Goal: Book appointment/travel/reservation

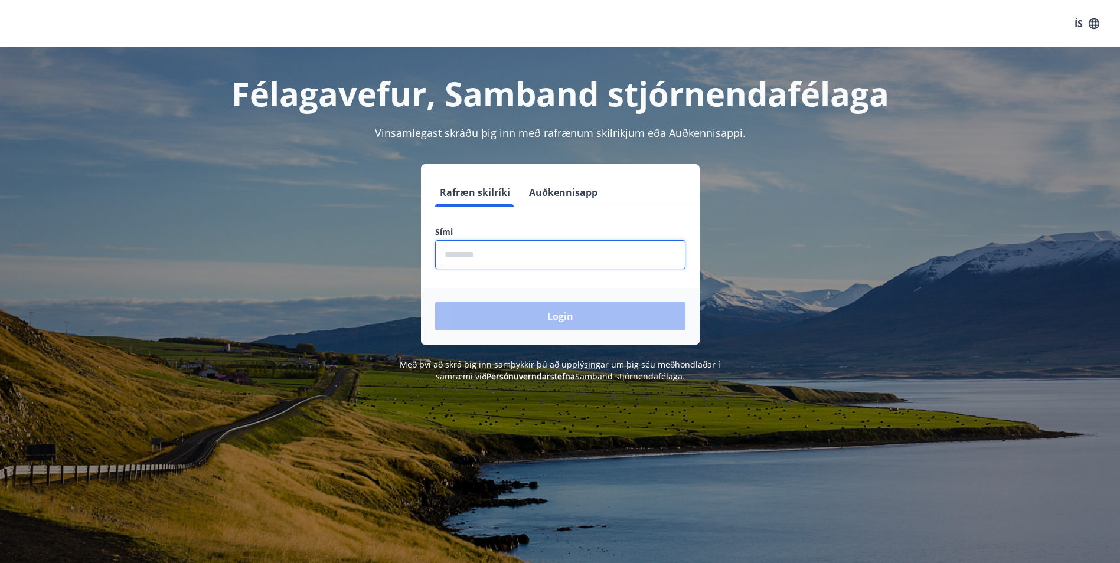
click at [527, 254] on input "phone" at bounding box center [560, 254] width 250 height 29
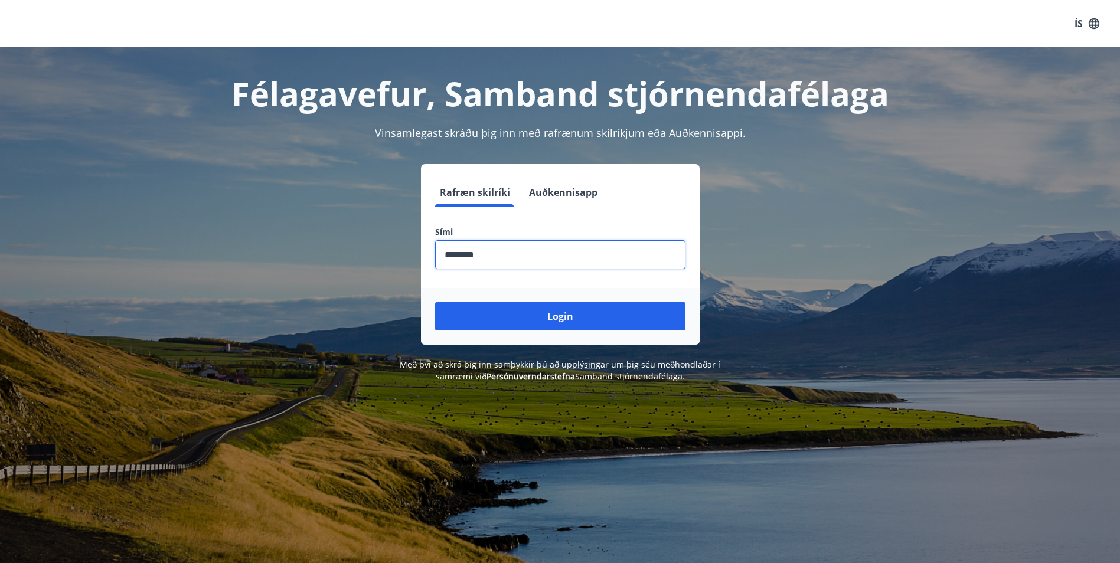
type input "********"
click at [435, 302] on button "Login" at bounding box center [560, 316] width 250 height 28
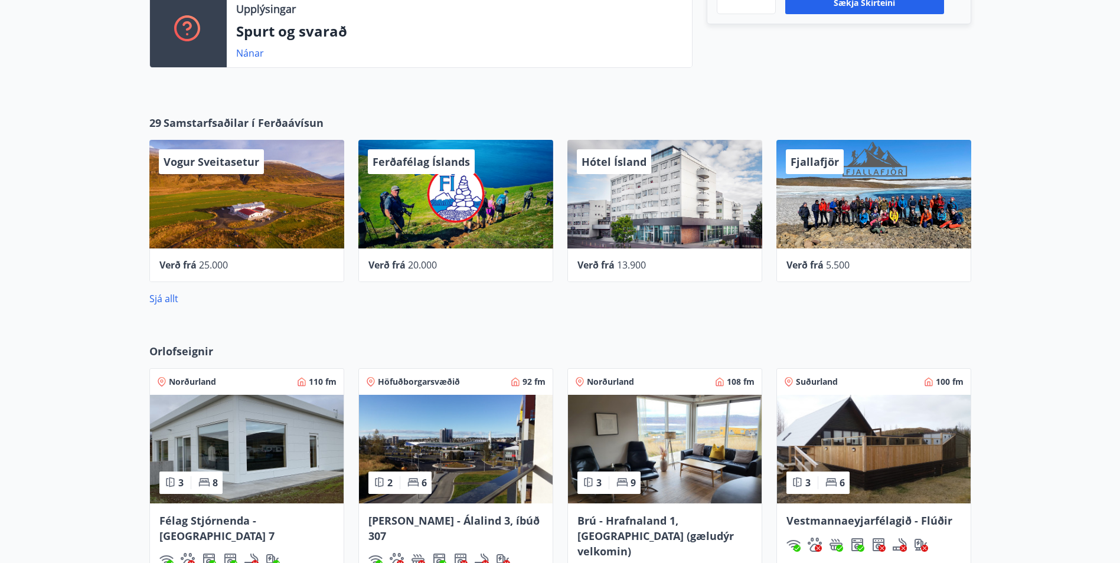
scroll to position [236, 0]
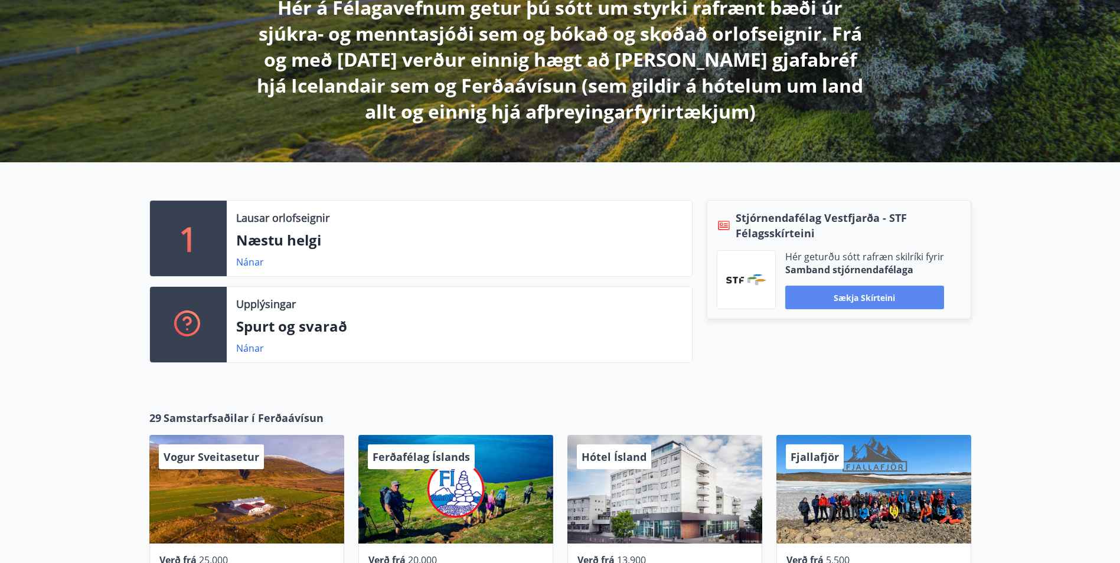
click at [861, 298] on button "Sækja skírteini" at bounding box center [864, 298] width 159 height 24
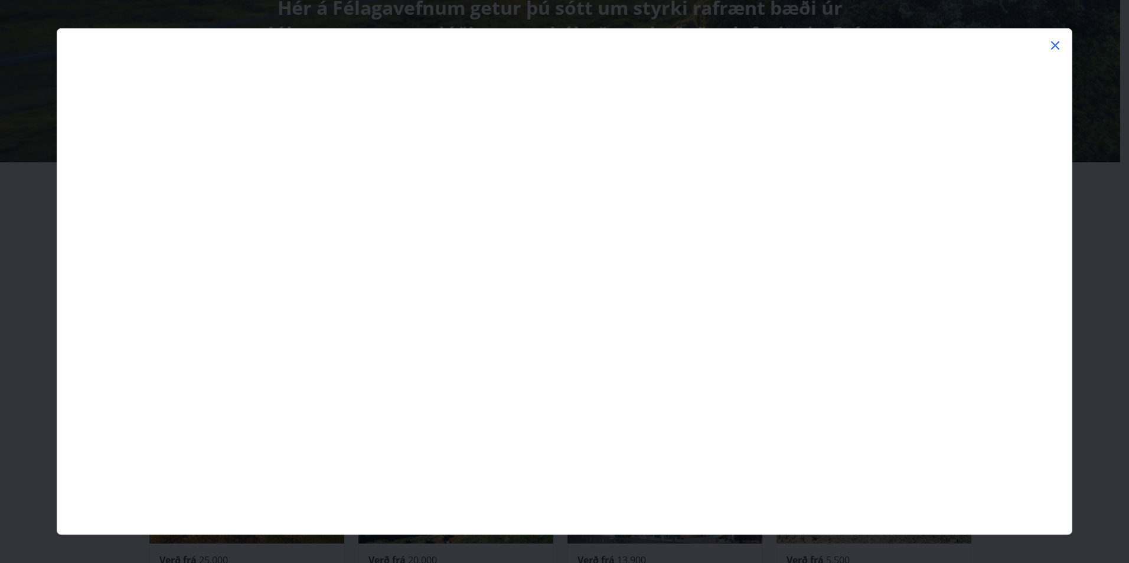
click at [1054, 42] on icon at bounding box center [1055, 45] width 14 height 14
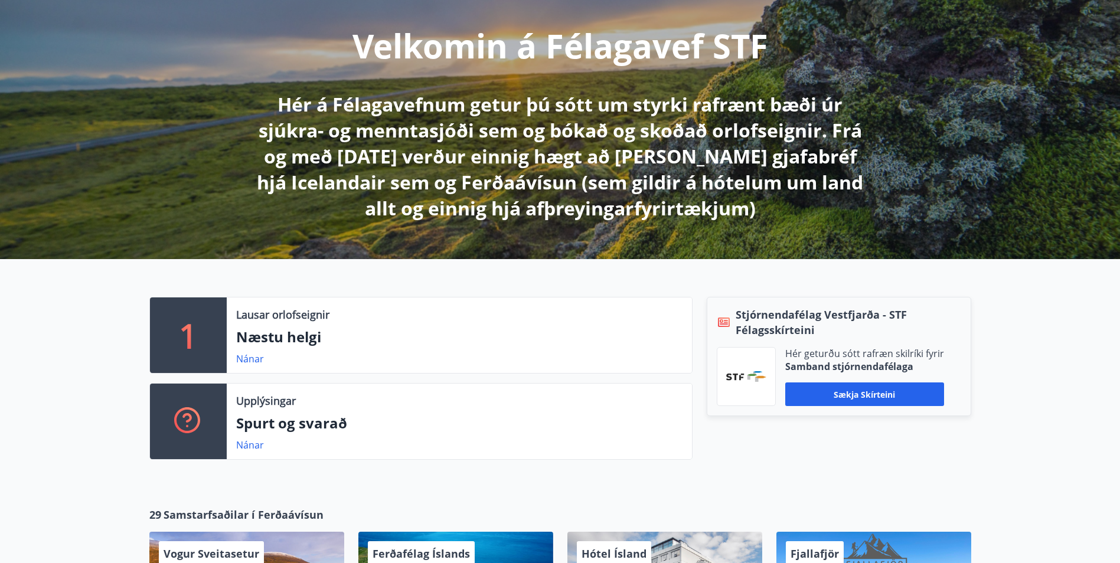
scroll to position [0, 0]
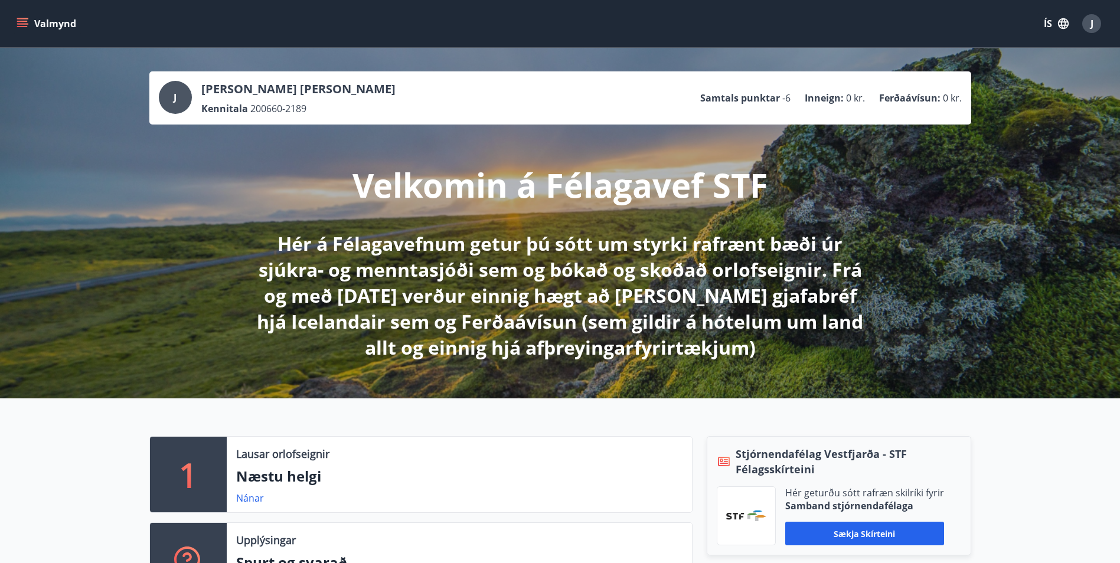
click at [25, 19] on icon "menu" at bounding box center [23, 18] width 13 height 1
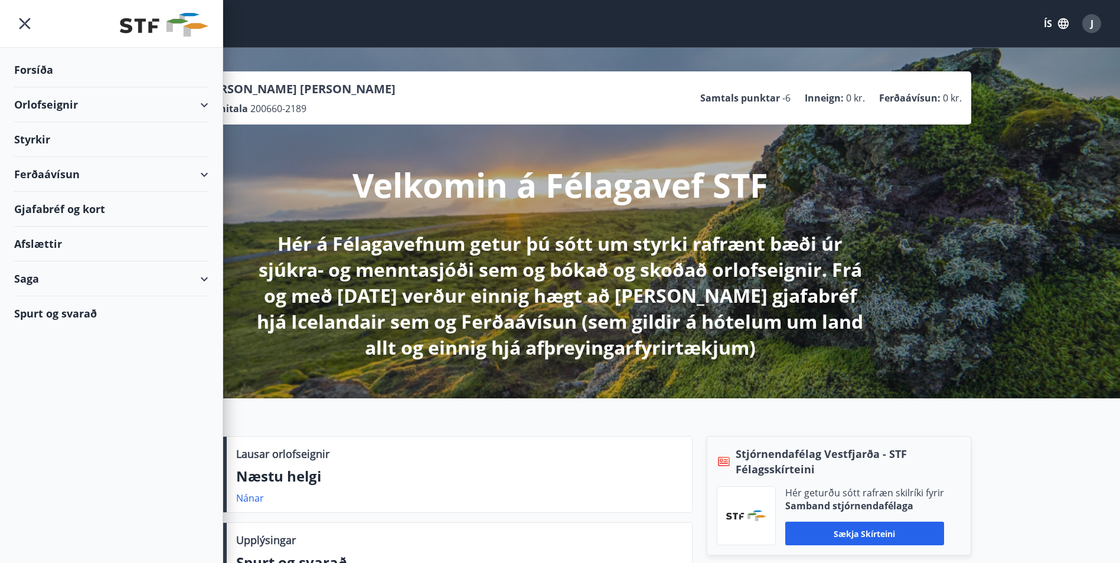
click at [58, 102] on div "Orlofseignir" at bounding box center [111, 104] width 194 height 35
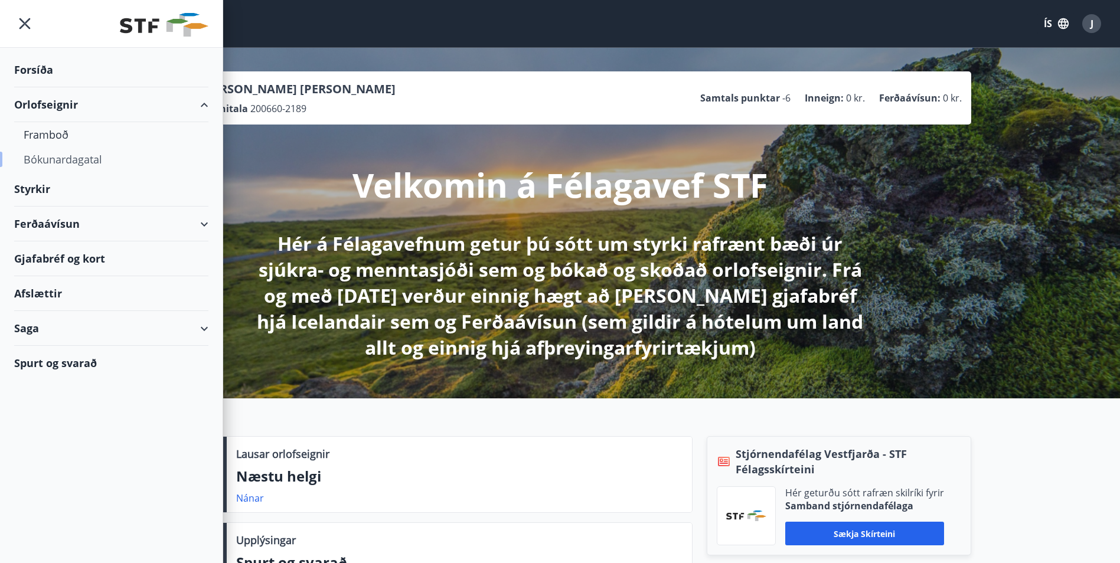
click at [67, 159] on div "Bókunardagatal" at bounding box center [111, 159] width 175 height 25
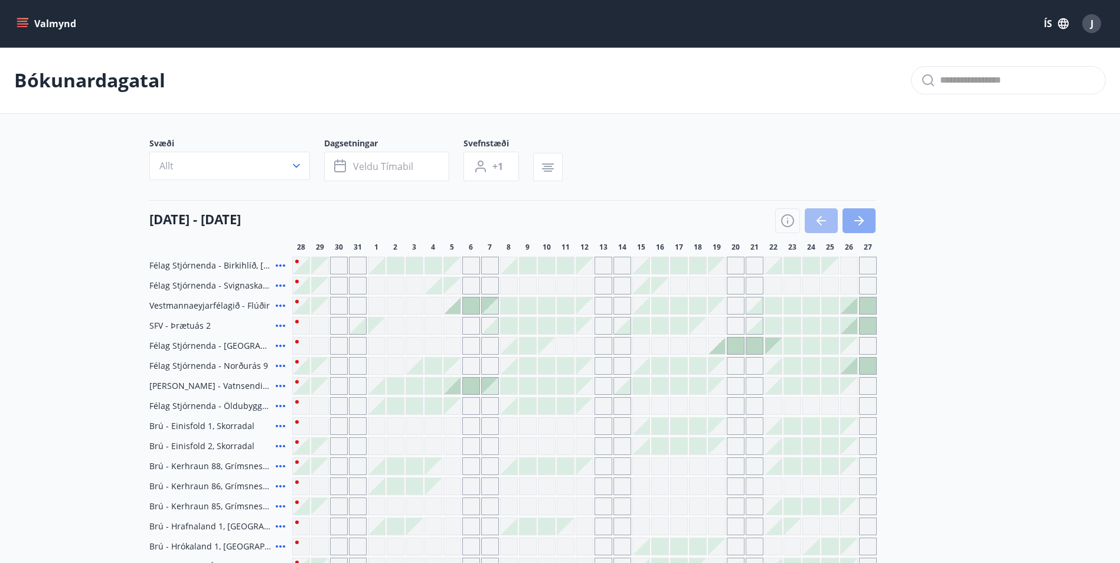
click at [869, 213] on button "button" at bounding box center [858, 220] width 33 height 25
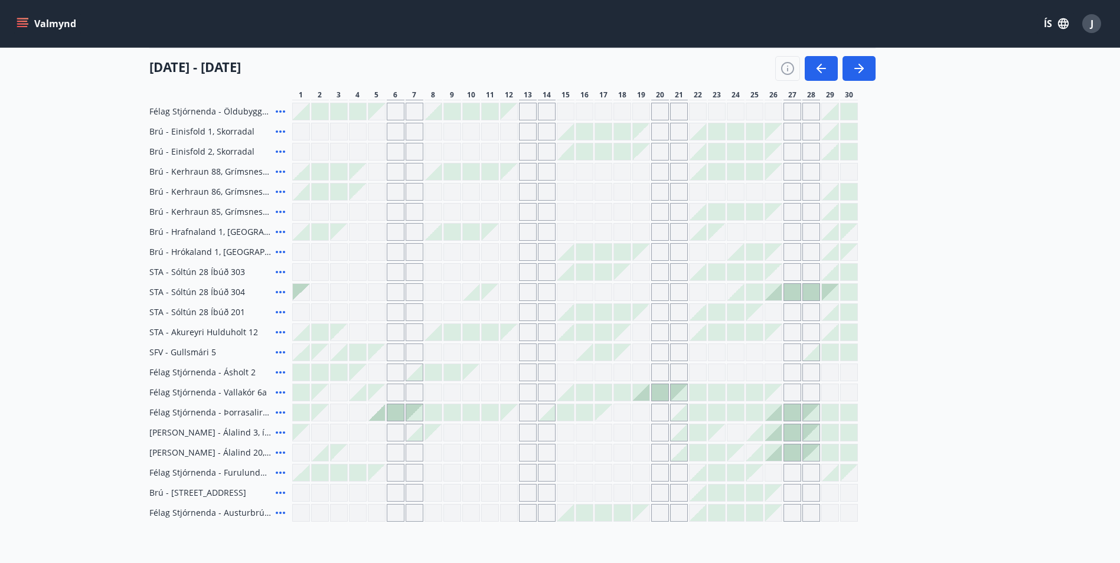
scroll to position [295, 0]
click at [436, 414] on div at bounding box center [433, 412] width 17 height 17
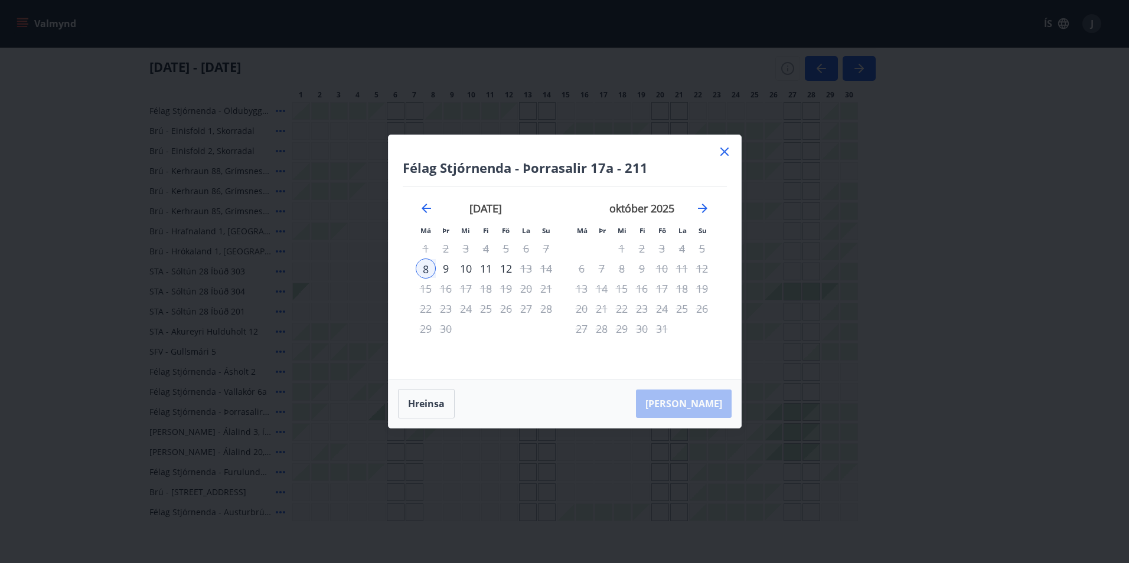
click at [444, 266] on div "9" at bounding box center [446, 269] width 20 height 20
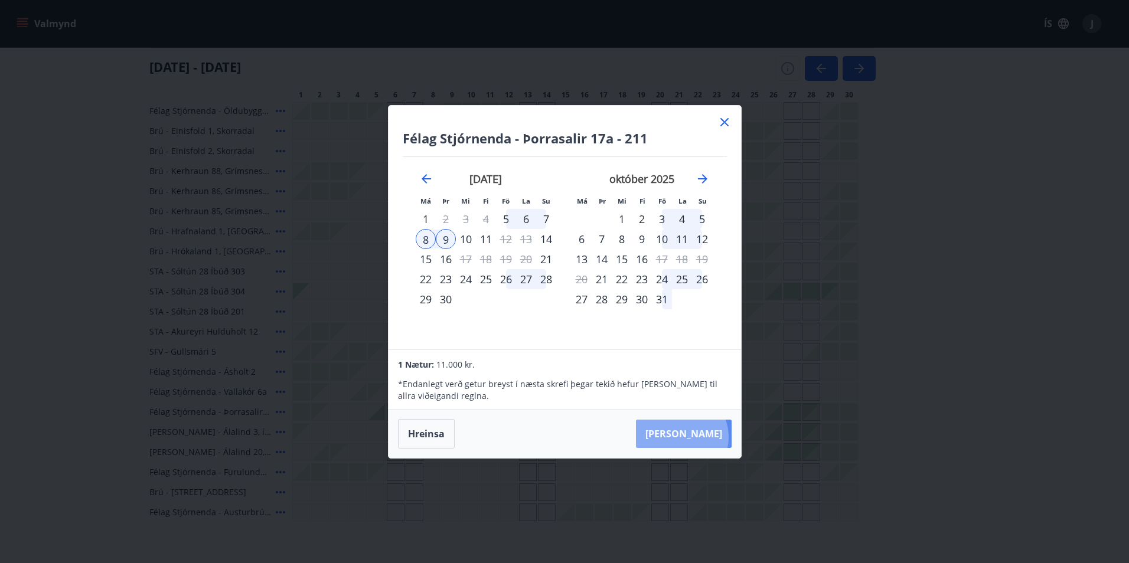
click at [717, 437] on button "[PERSON_NAME]" at bounding box center [684, 434] width 96 height 28
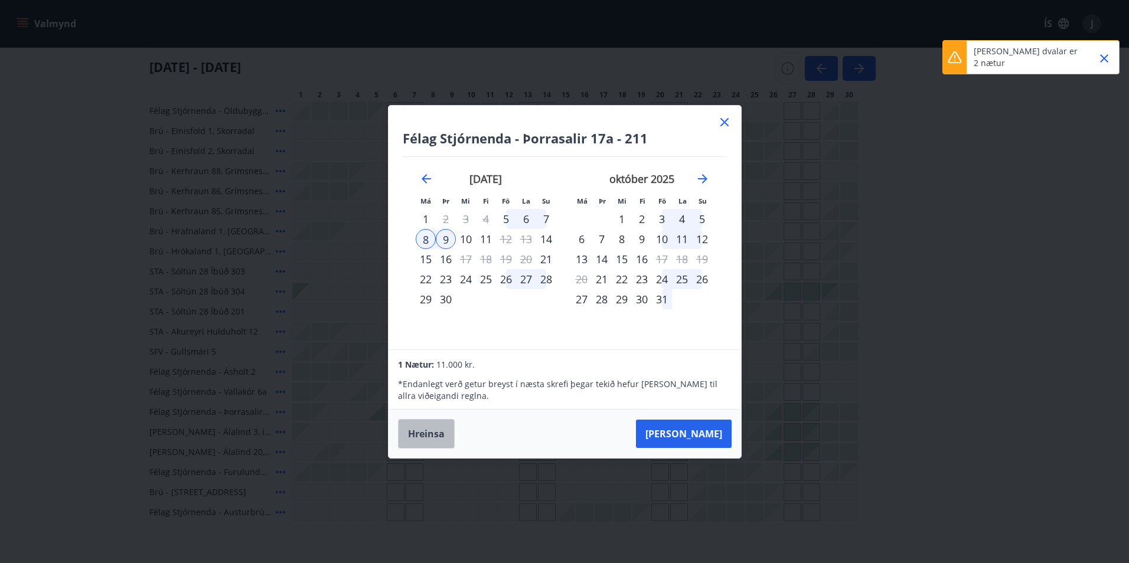
click at [430, 429] on button "Hreinsa" at bounding box center [426, 434] width 57 height 30
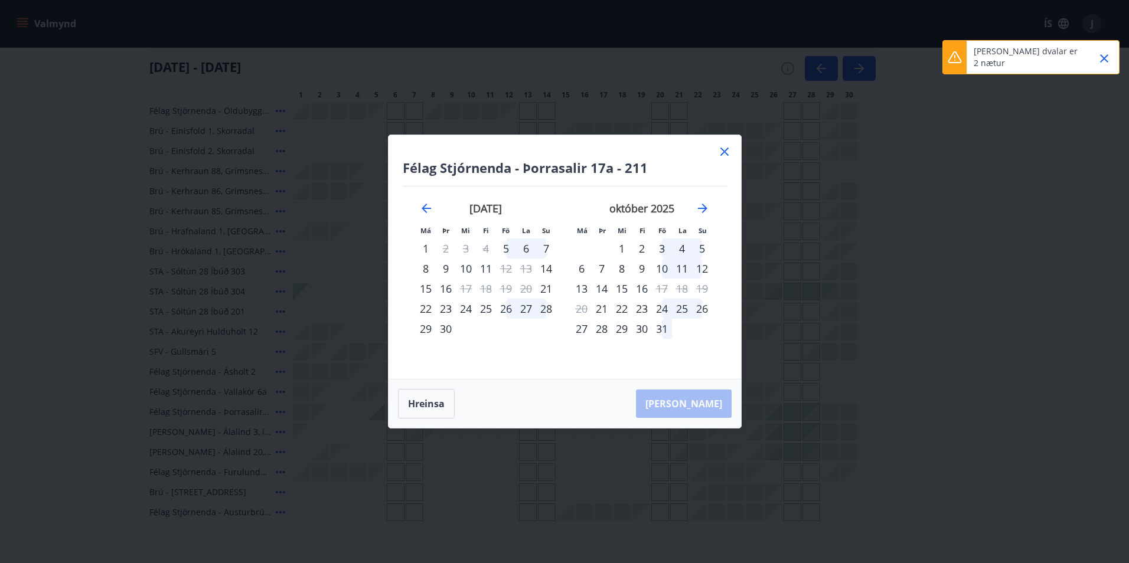
click at [1106, 53] on icon "Close" at bounding box center [1104, 58] width 14 height 14
click at [724, 149] on icon at bounding box center [724, 152] width 14 height 14
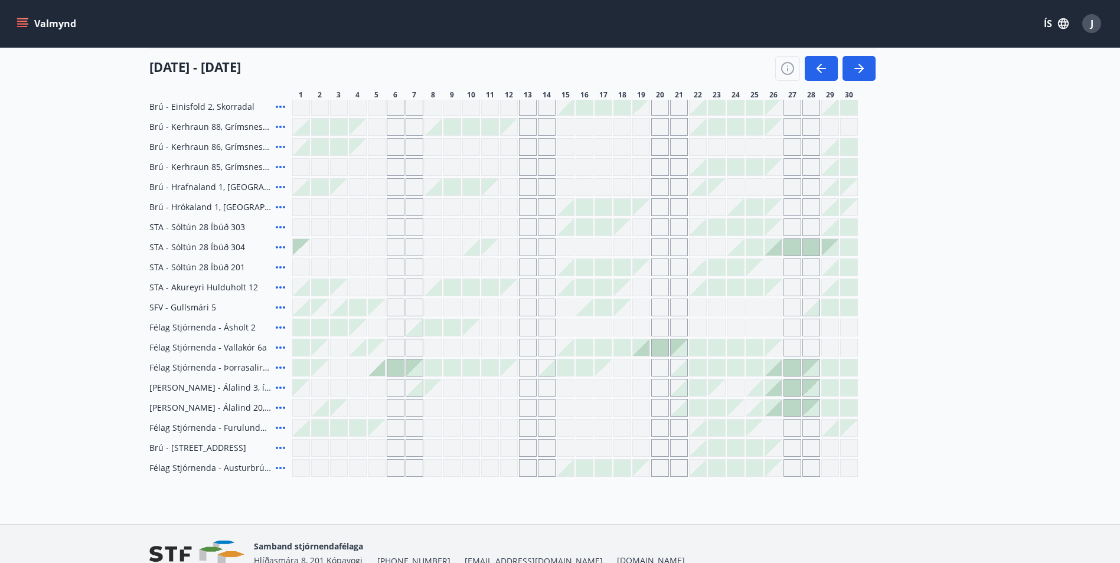
scroll to position [341, 0]
